Goal: Task Accomplishment & Management: Use online tool/utility

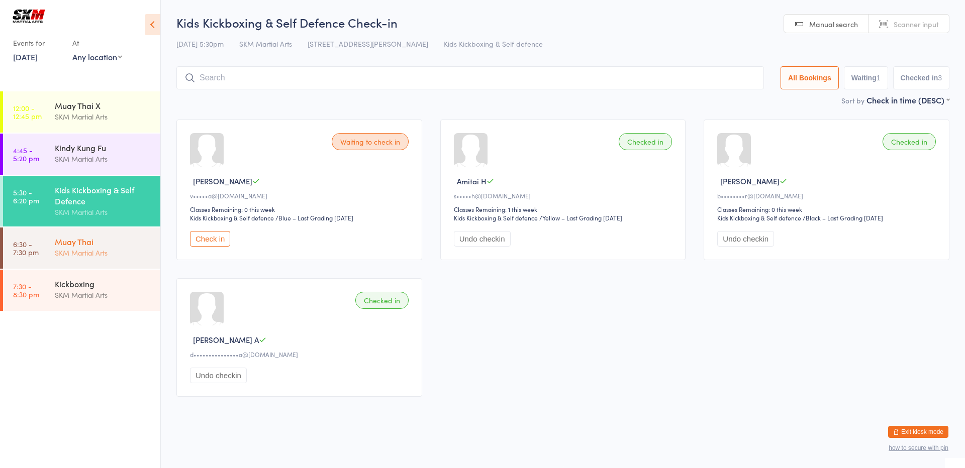
click at [102, 243] on div "Muay Thai" at bounding box center [103, 241] width 97 height 11
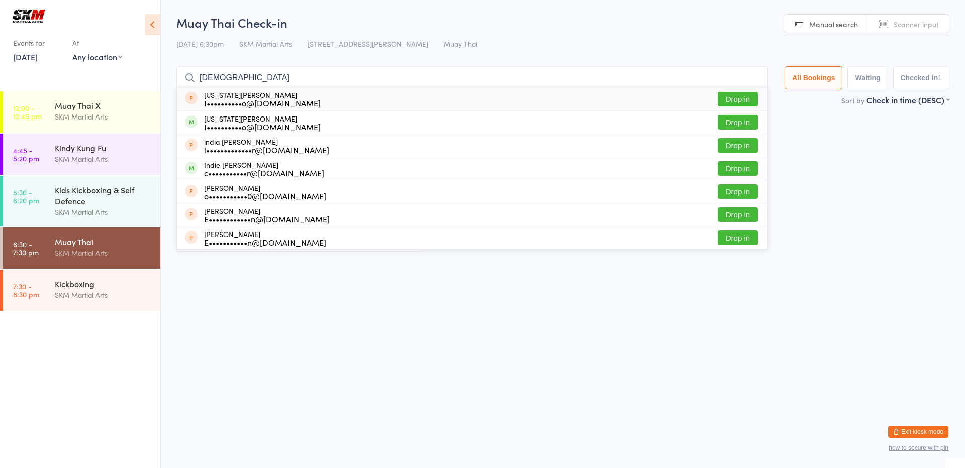
type input "[DEMOGRAPHIC_DATA]"
click at [247, 99] on div "I••••••••••o@[DOMAIN_NAME]" at bounding box center [262, 103] width 117 height 8
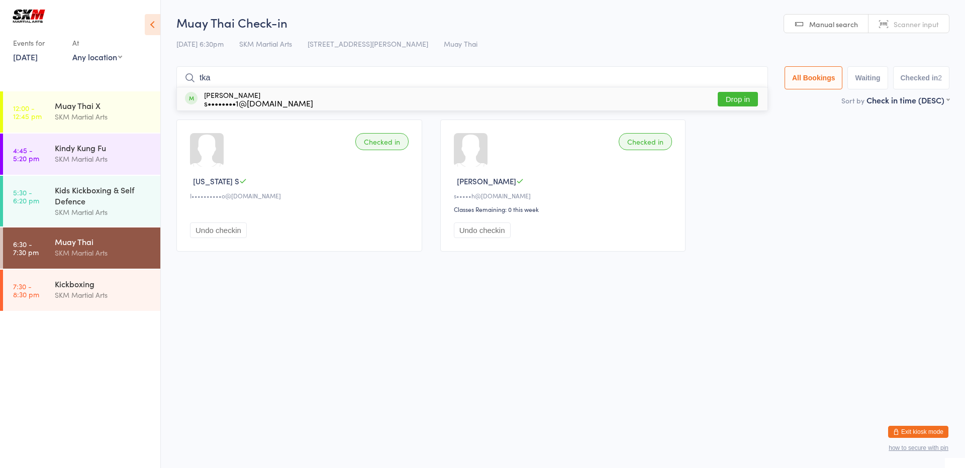
type input "tka"
click at [730, 102] on button "Drop in" at bounding box center [737, 99] width 40 height 15
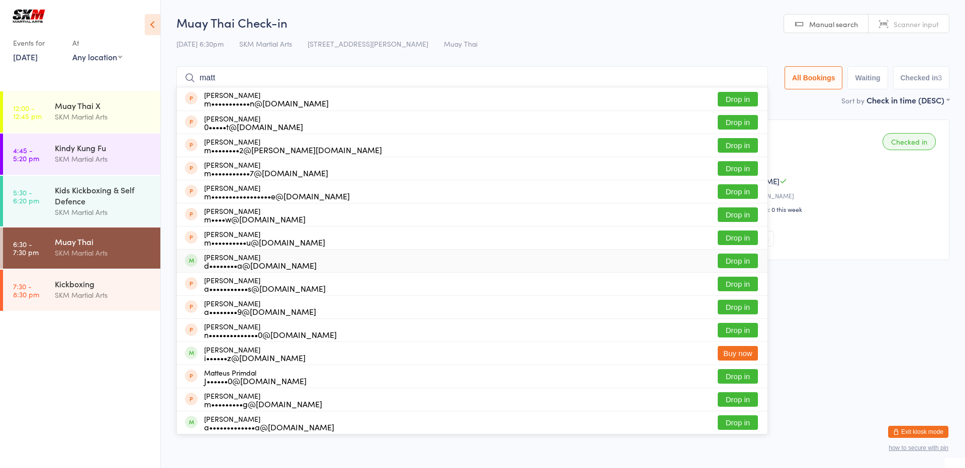
type input "matt"
click at [731, 258] on button "Drop in" at bounding box center [737, 261] width 40 height 15
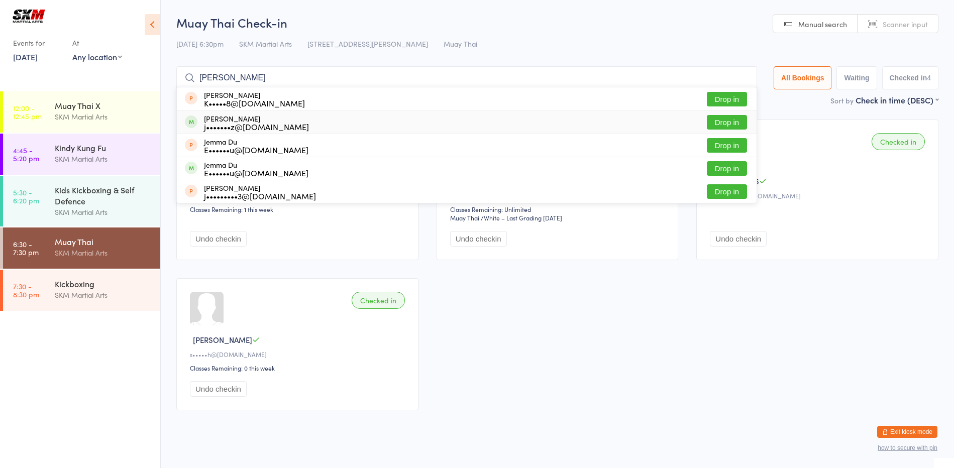
type input "[PERSON_NAME]"
click at [715, 125] on button "Drop in" at bounding box center [727, 122] width 40 height 15
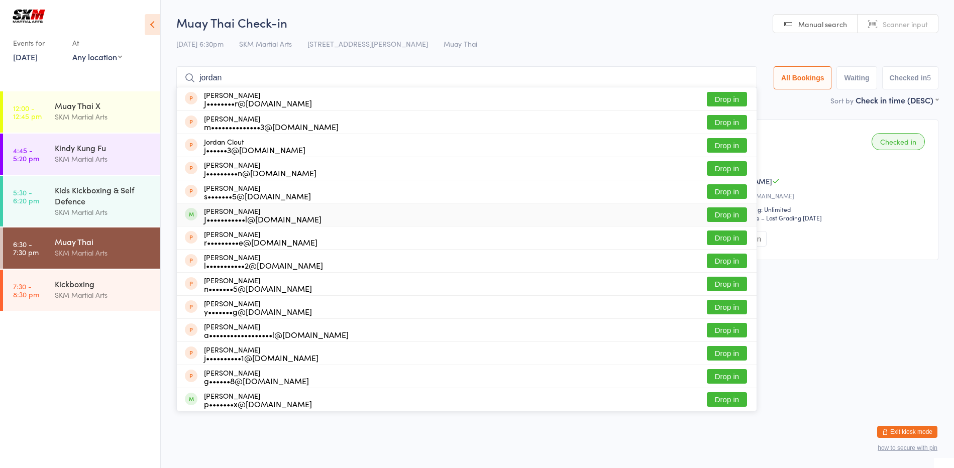
type input "jordan"
click at [299, 208] on div "[PERSON_NAME] J•••••••••••l@[DOMAIN_NAME] Drop in" at bounding box center [467, 214] width 580 height 23
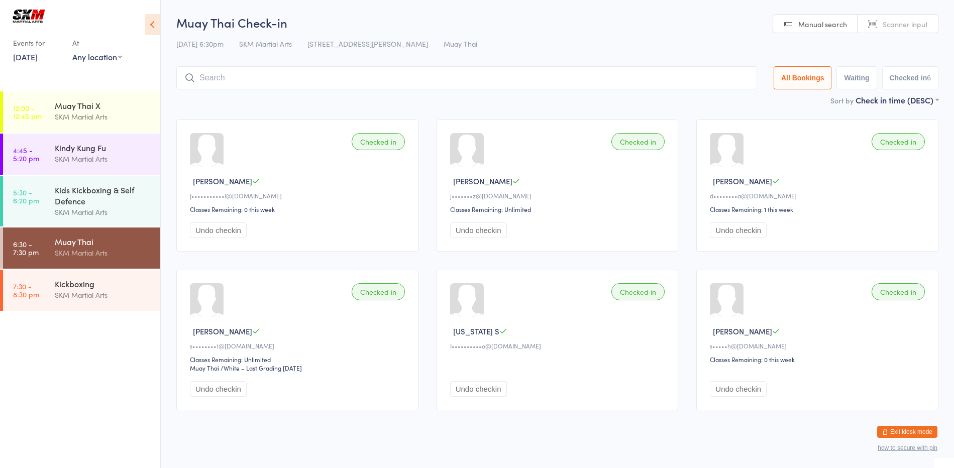
click at [151, 19] on icon at bounding box center [153, 24] width 16 height 21
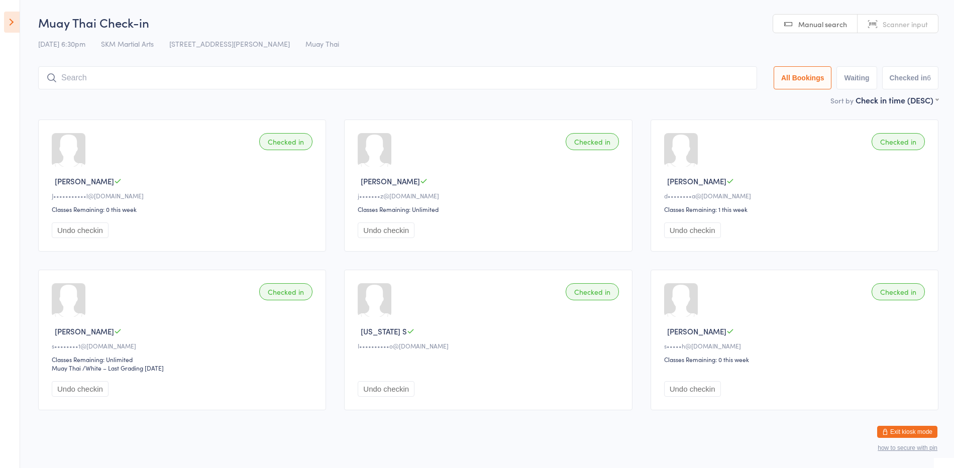
click at [85, 75] on input "search" at bounding box center [397, 77] width 719 height 23
click at [95, 80] on input "search" at bounding box center [397, 77] width 719 height 23
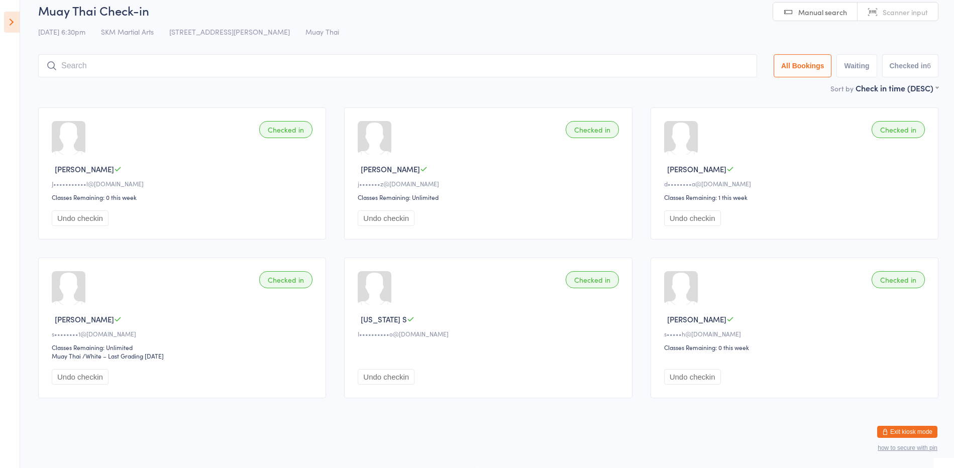
click at [12, 30] on icon at bounding box center [12, 22] width 16 height 21
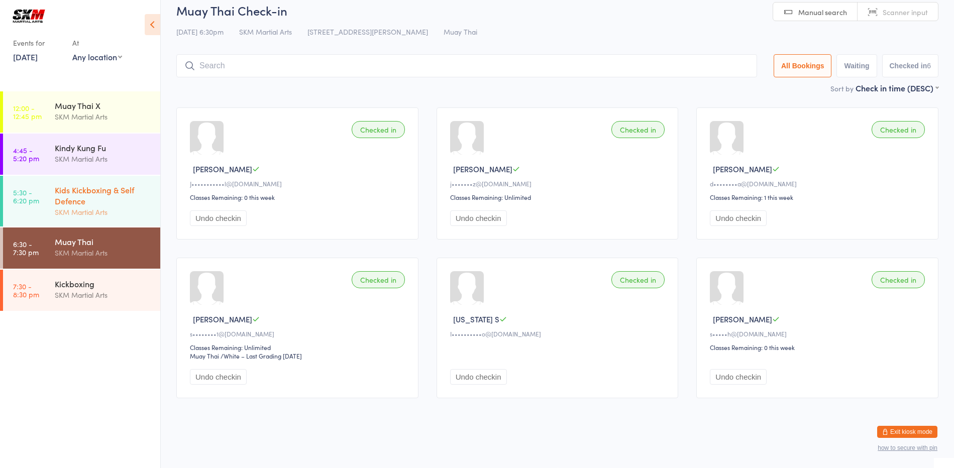
click at [70, 186] on div "Kids Kickboxing & Self Defence" at bounding box center [103, 195] width 97 height 22
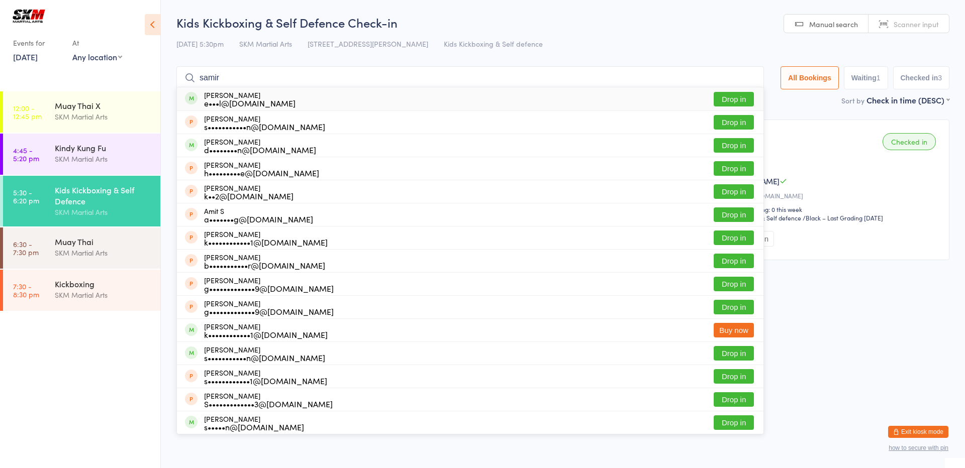
type input "samir"
click at [720, 100] on button "Drop in" at bounding box center [733, 99] width 40 height 15
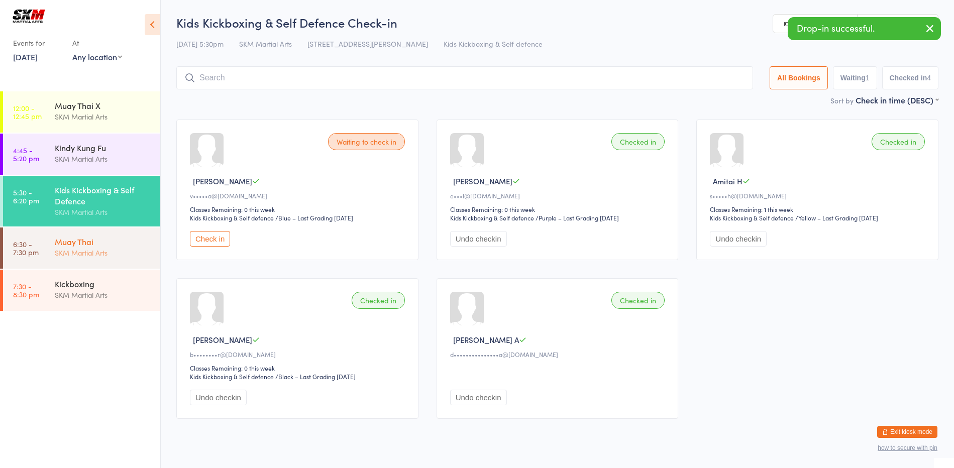
click at [79, 238] on div "Muay Thai" at bounding box center [103, 241] width 97 height 11
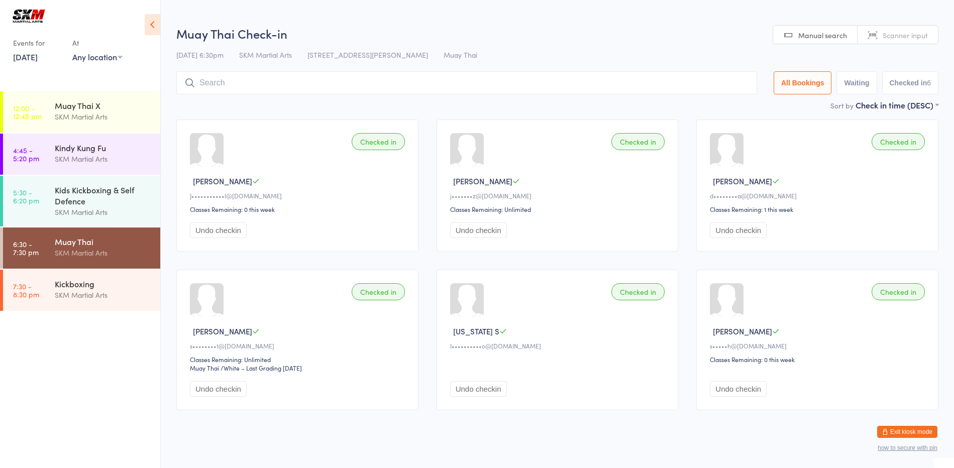
click at [151, 28] on icon at bounding box center [153, 24] width 16 height 21
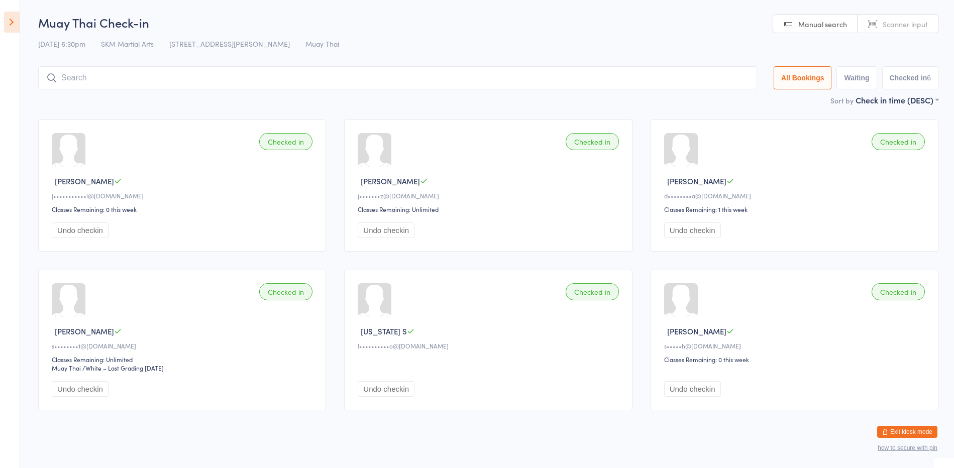
click at [87, 82] on input "search" at bounding box center [397, 77] width 719 height 23
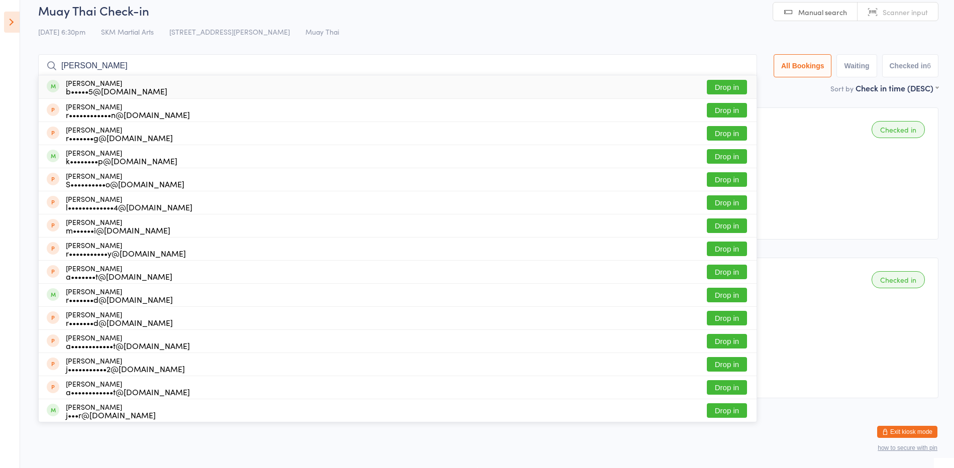
type input "[PERSON_NAME]"
click at [172, 84] on div "[PERSON_NAME] b•••••5@[DOMAIN_NAME] Drop in" at bounding box center [398, 86] width 718 height 23
